Goal: Find specific fact: Find contact information

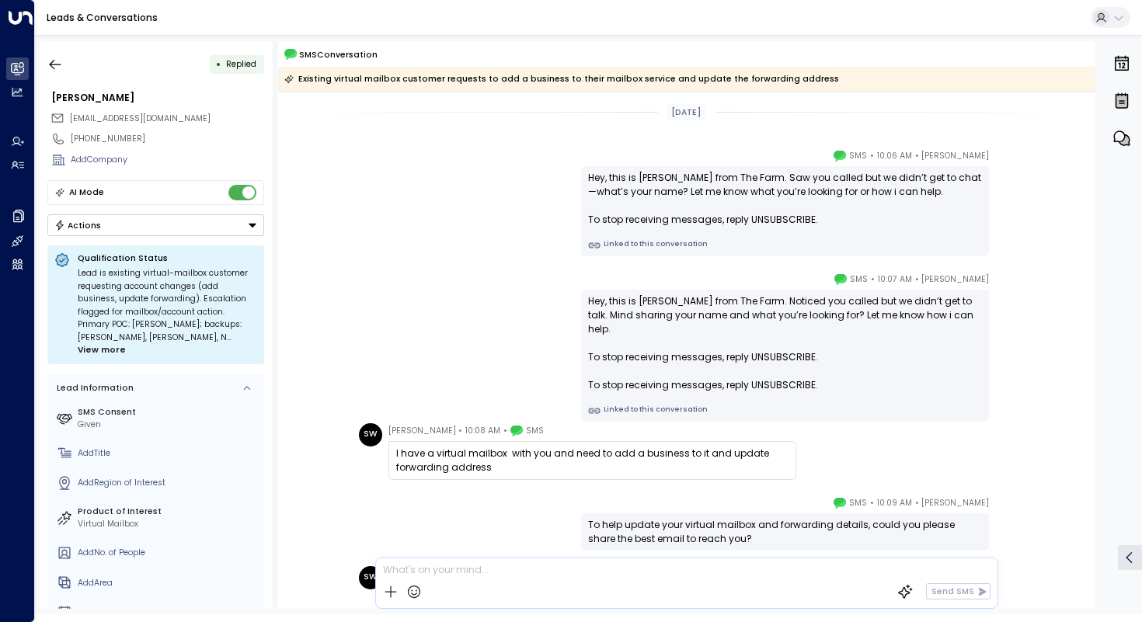
scroll to position [193, 0]
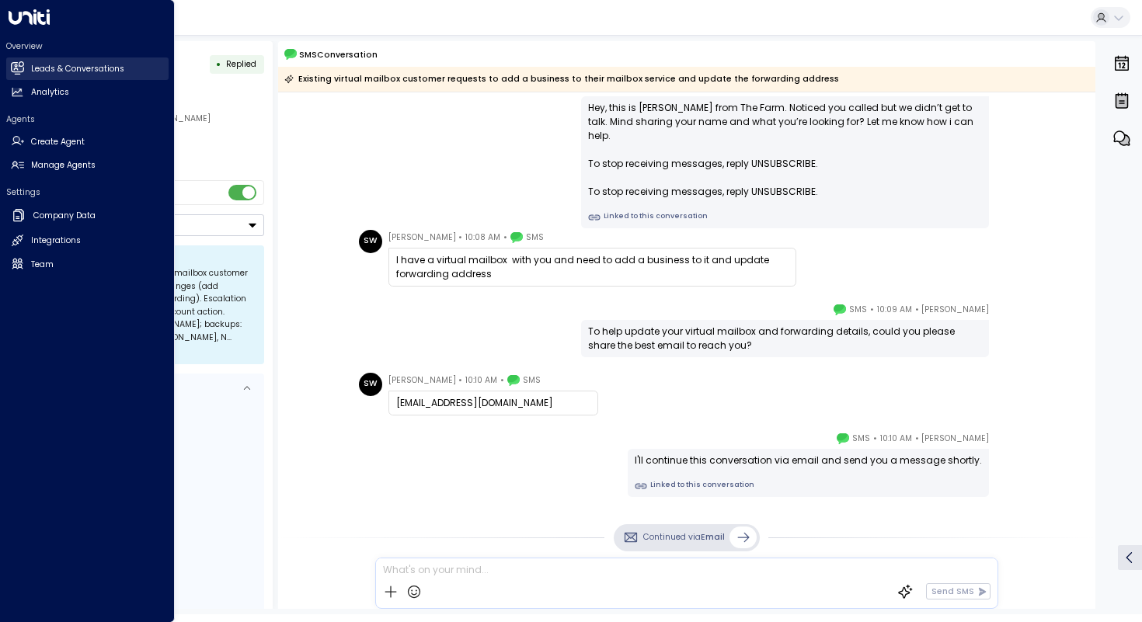
click at [21, 66] on icon at bounding box center [18, 67] width 10 height 13
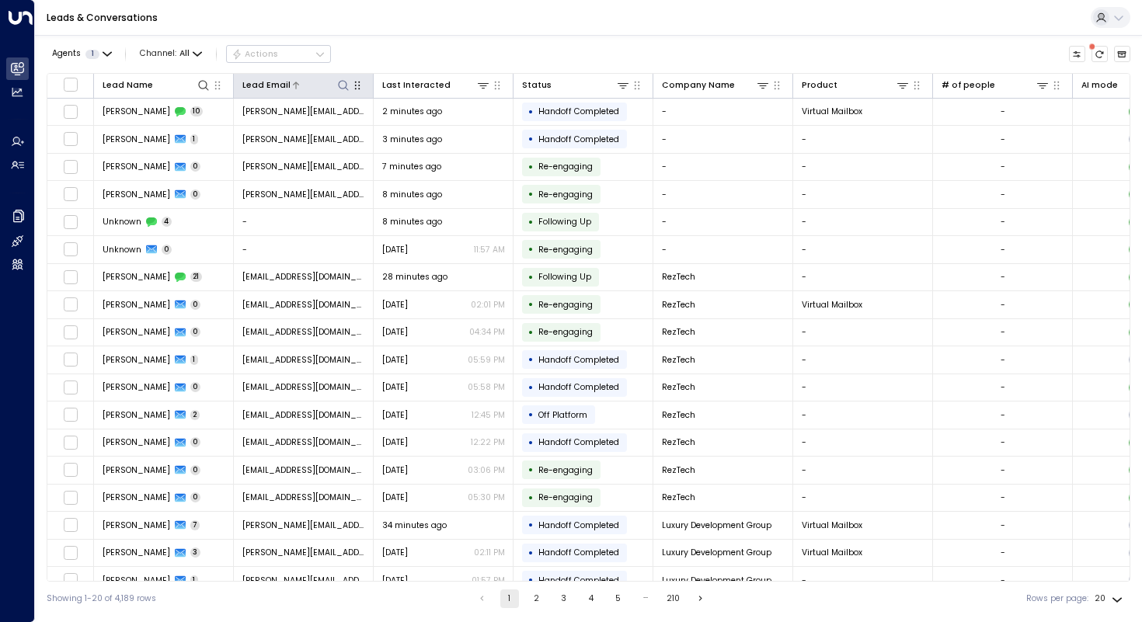
click at [341, 82] on icon at bounding box center [343, 85] width 12 height 12
type input "**********"
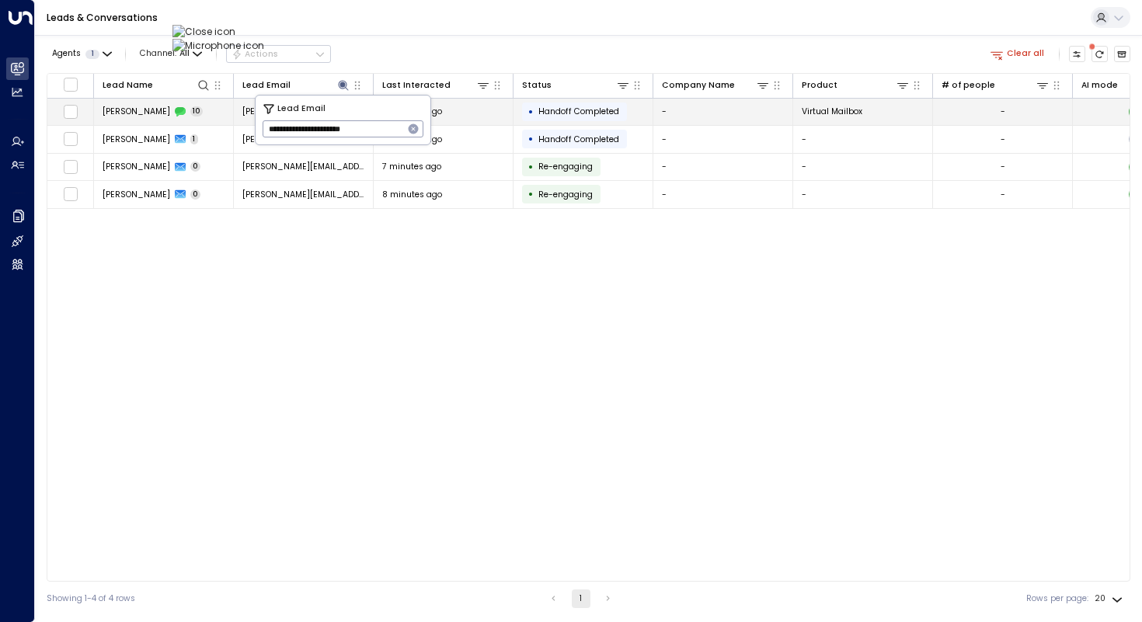
click at [122, 113] on span "[PERSON_NAME]" at bounding box center [137, 112] width 68 height 12
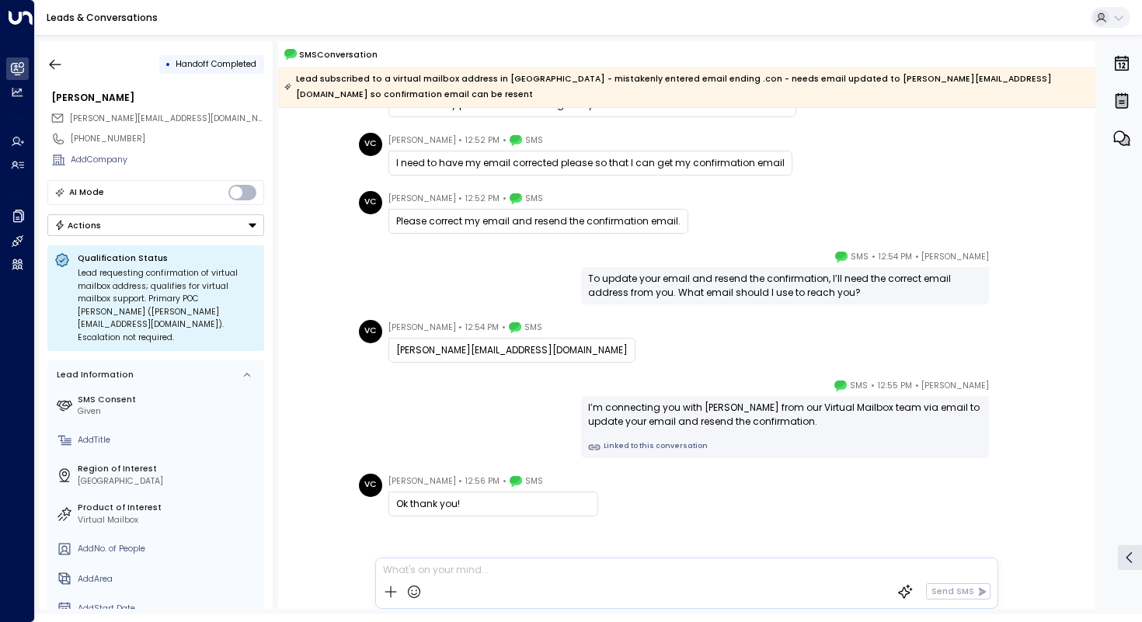
scroll to position [473, 0]
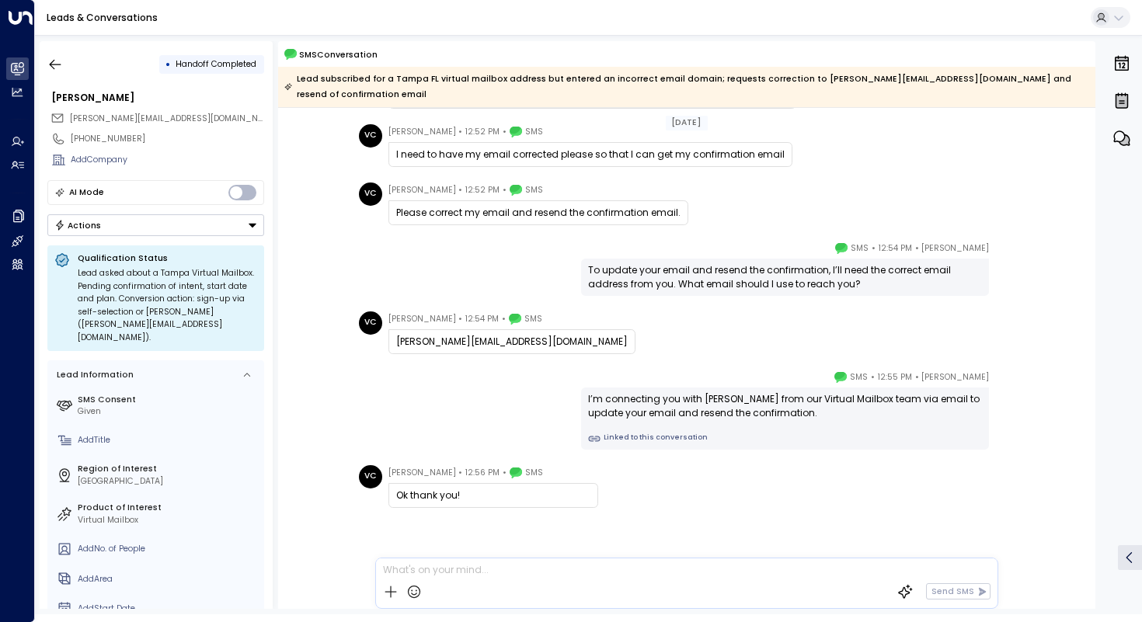
click at [387, 370] on div "[PERSON_NAME] • 12:55 PM • SMS I’m connecting you with [PERSON_NAME] from our V…" at bounding box center [686, 410] width 664 height 80
drag, startPoint x: 520, startPoint y: 324, endPoint x: 392, endPoint y: 324, distance: 127.4
click at [392, 329] on div "[PERSON_NAME][EMAIL_ADDRESS][DOMAIN_NAME]" at bounding box center [511, 341] width 247 height 25
copy div "[PERSON_NAME][EMAIL_ADDRESS][DOMAIN_NAME]"
